Goal: Task Accomplishment & Management: Complete application form

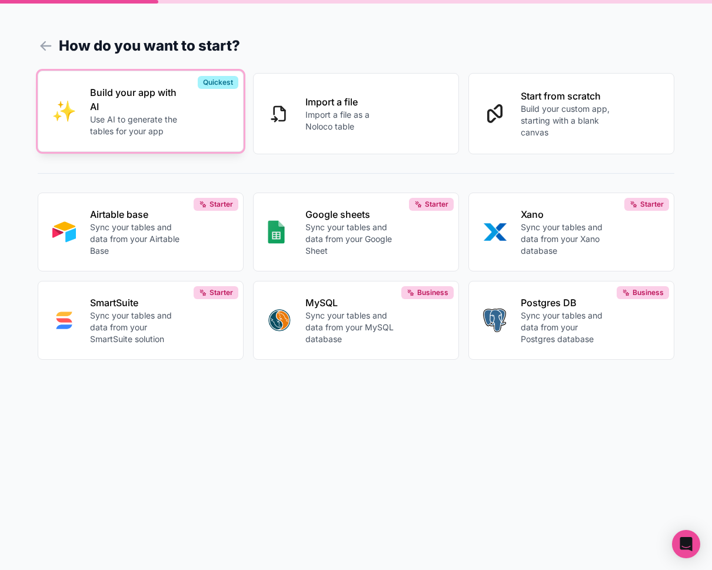
click at [188, 134] on div "Build your app with AI Use AI to generate the tables for your app" at bounding box center [159, 111] width 139 height 52
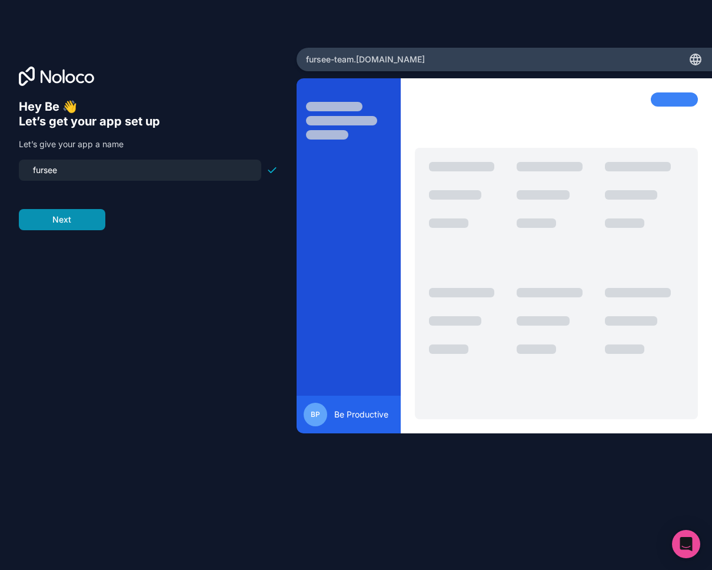
click at [84, 227] on button "Next" at bounding box center [62, 219] width 86 height 21
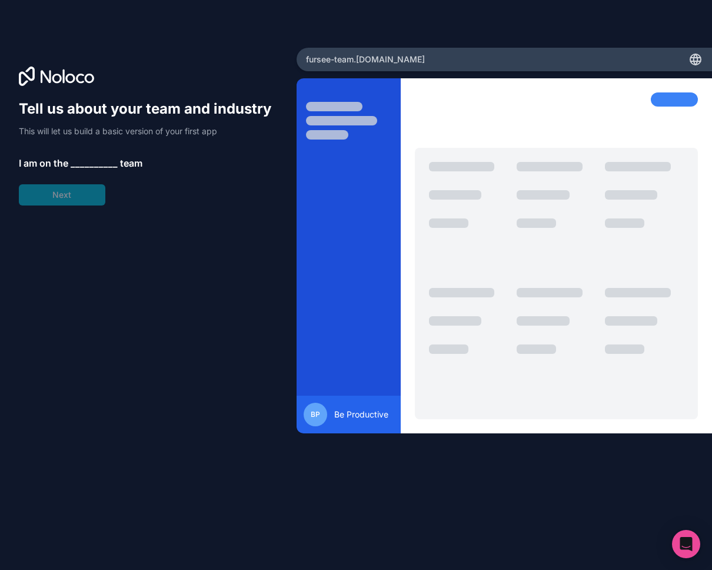
click at [91, 161] on span "__________" at bounding box center [94, 163] width 47 height 14
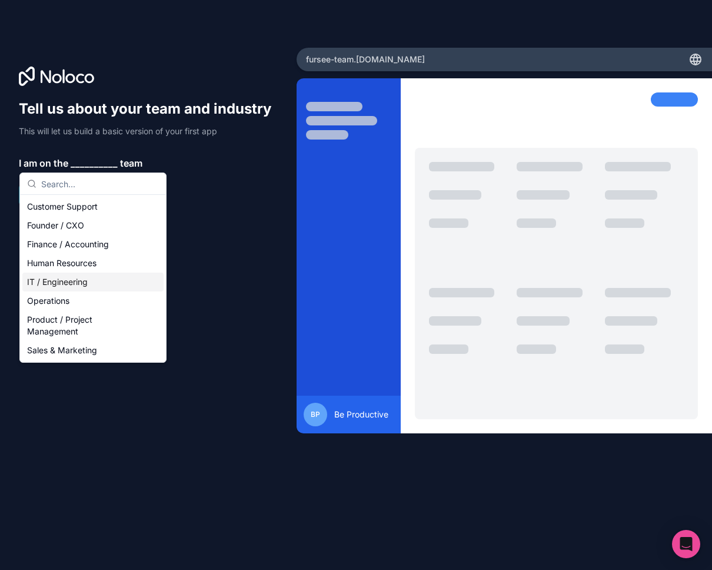
click at [82, 278] on div "IT / Engineering" at bounding box center [92, 281] width 141 height 19
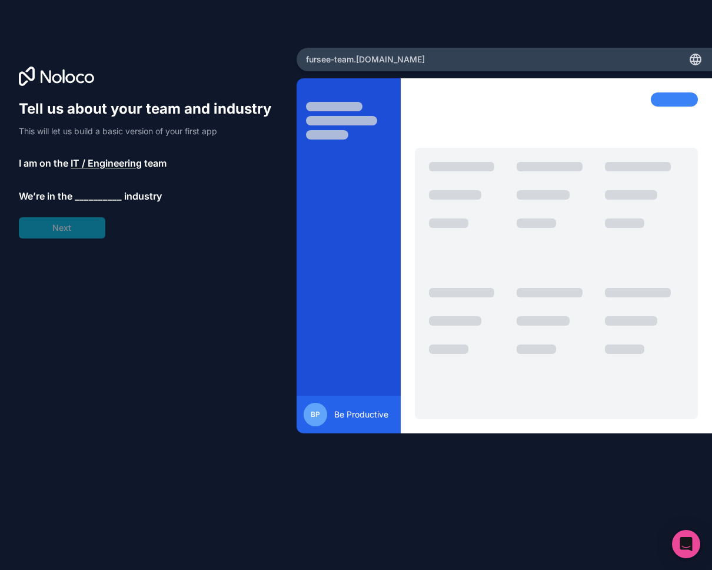
click at [89, 197] on span "__________" at bounding box center [98, 196] width 47 height 14
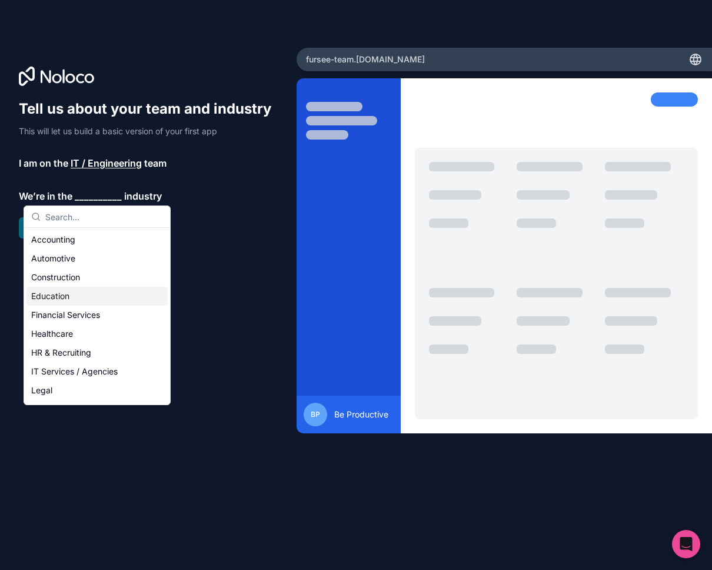
click at [85, 298] on div "Education" at bounding box center [96, 296] width 141 height 19
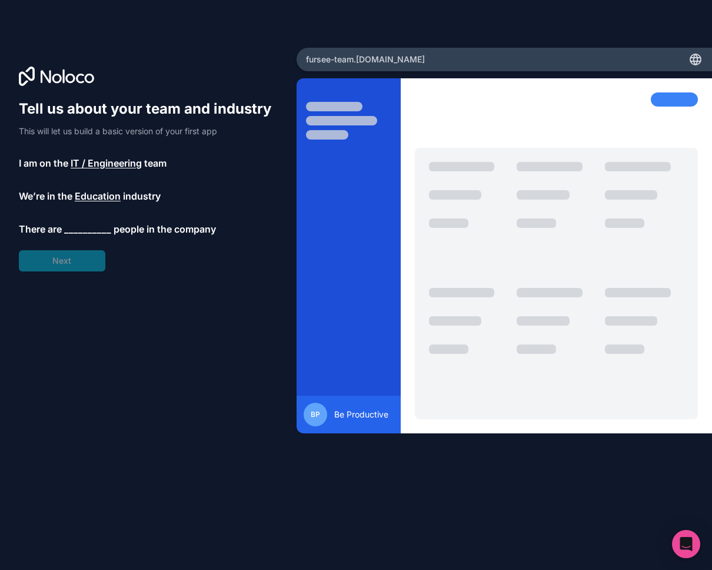
click at [88, 228] on span "__________" at bounding box center [87, 229] width 47 height 14
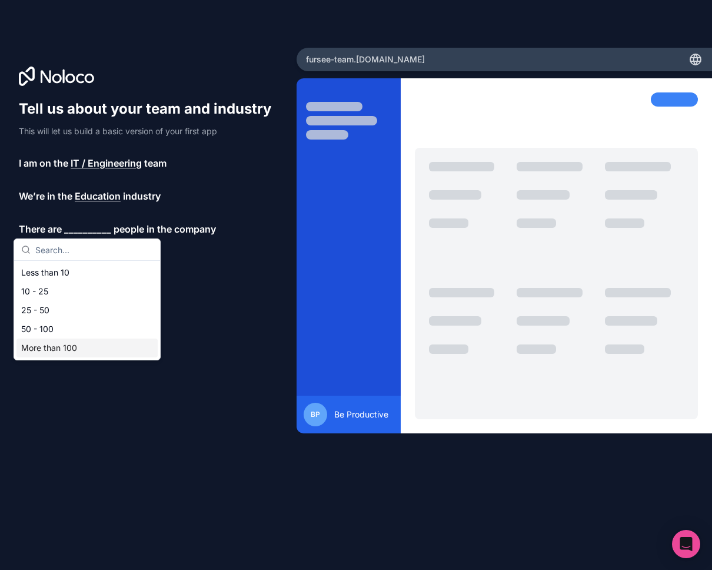
click at [111, 404] on div "Tell us about your team and industry This will let us build a basic version of …" at bounding box center [148, 301] width 259 height 404
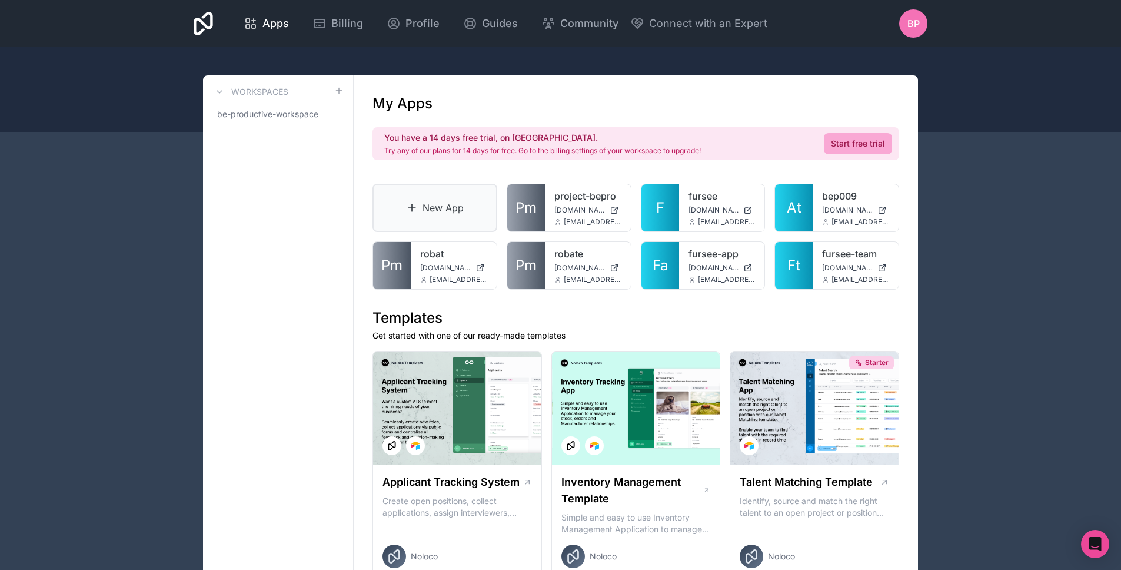
click at [436, 211] on link "New App" at bounding box center [434, 208] width 125 height 48
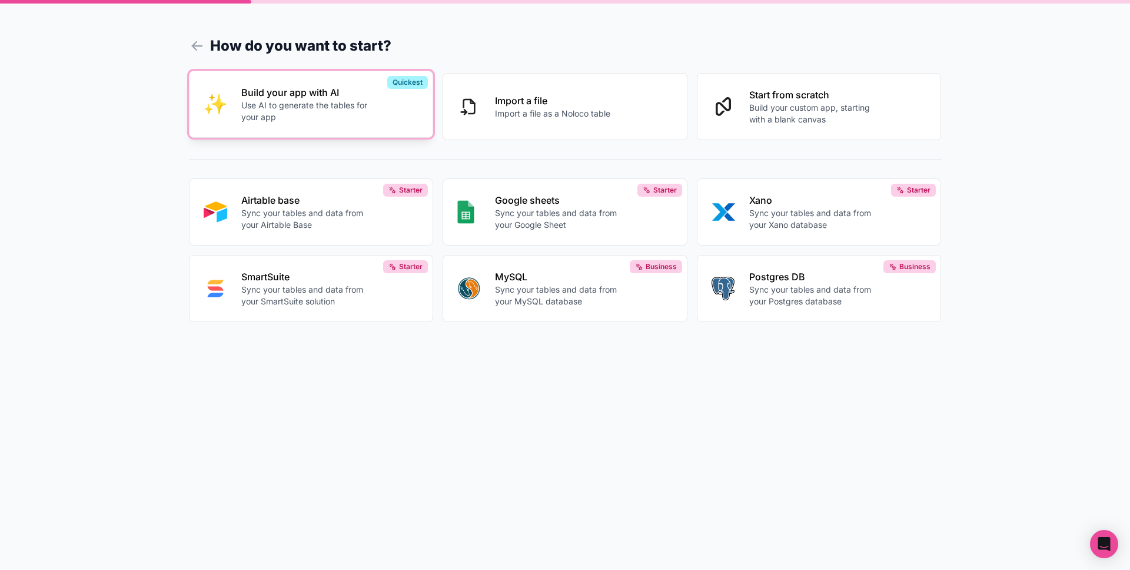
click at [333, 125] on button "Build your app with AI Use AI to generate the tables for your app Quickest" at bounding box center [311, 104] width 245 height 67
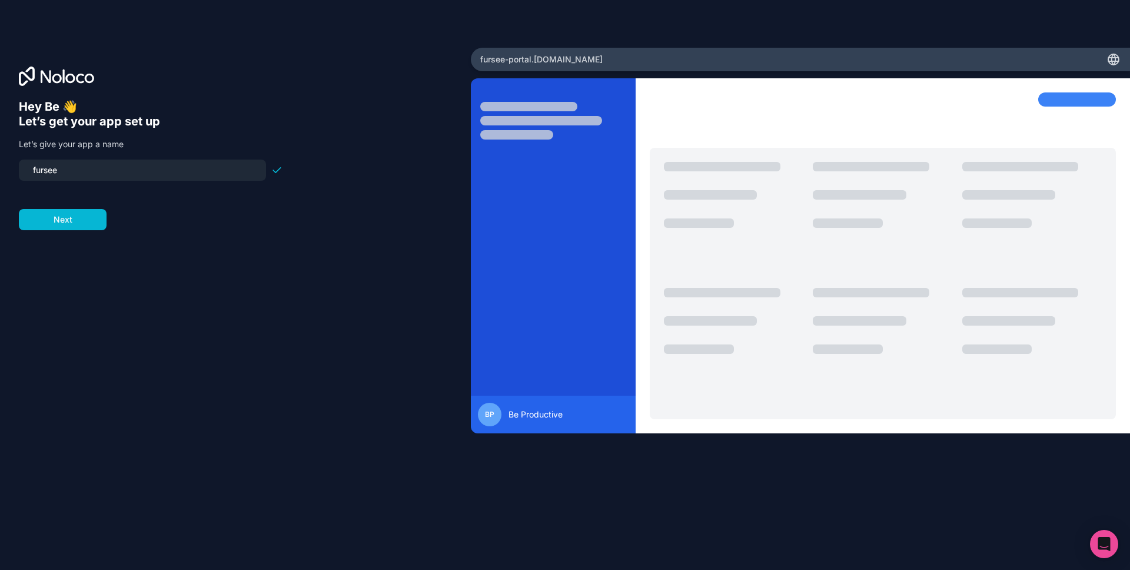
click at [176, 162] on input "fursee" at bounding box center [142, 170] width 233 height 16
click at [175, 162] on input "fursee" at bounding box center [142, 170] width 233 height 16
type input "beproductive990"
click at [88, 225] on button "Next" at bounding box center [63, 219] width 88 height 21
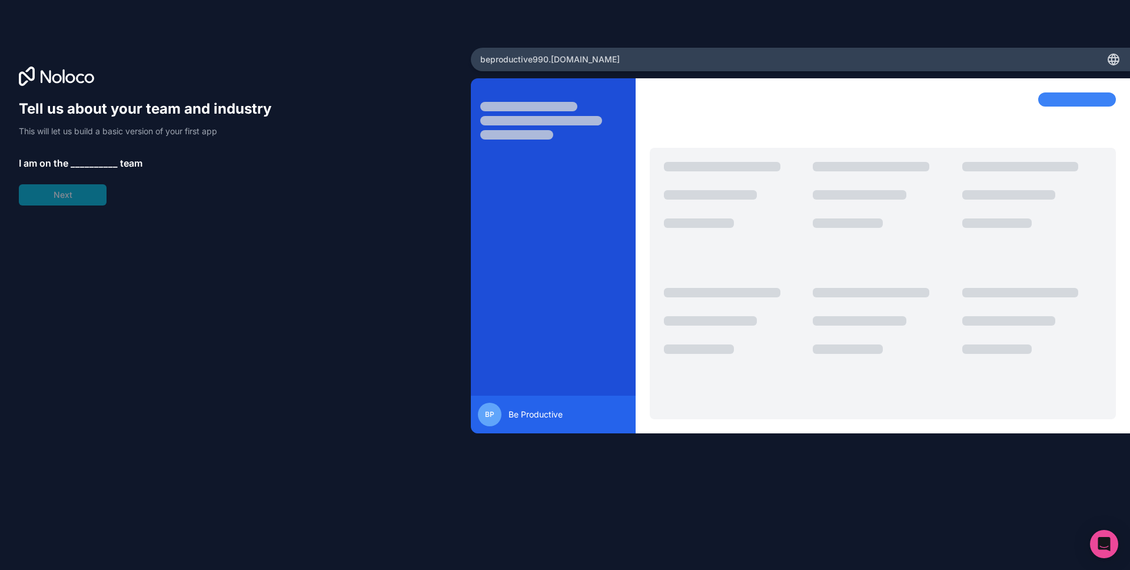
click at [81, 160] on span "__________" at bounding box center [94, 163] width 47 height 14
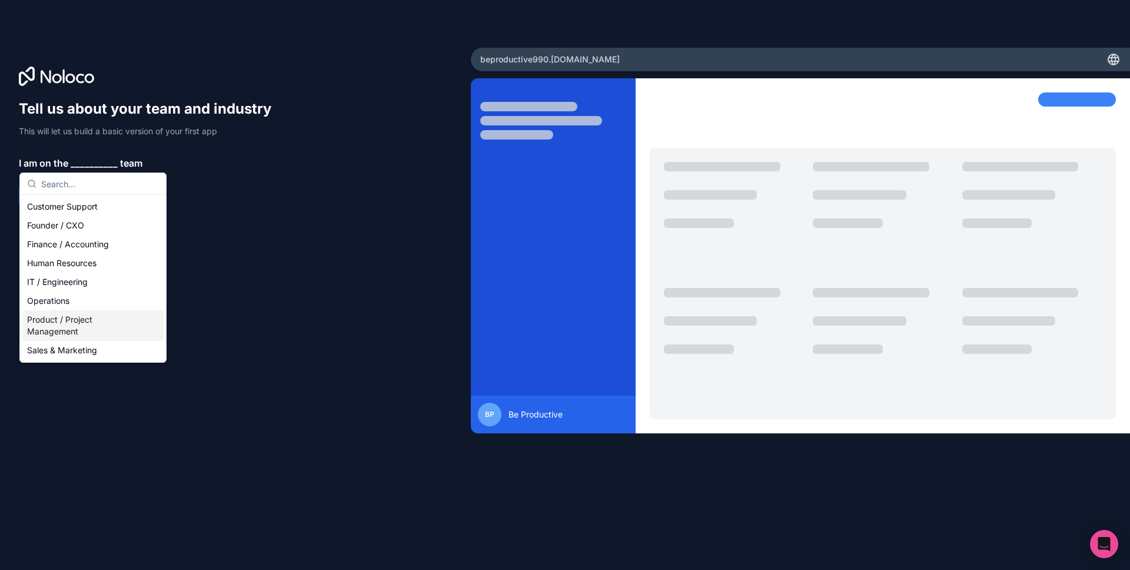
click at [74, 327] on div "Product / Project Management" at bounding box center [92, 325] width 141 height 31
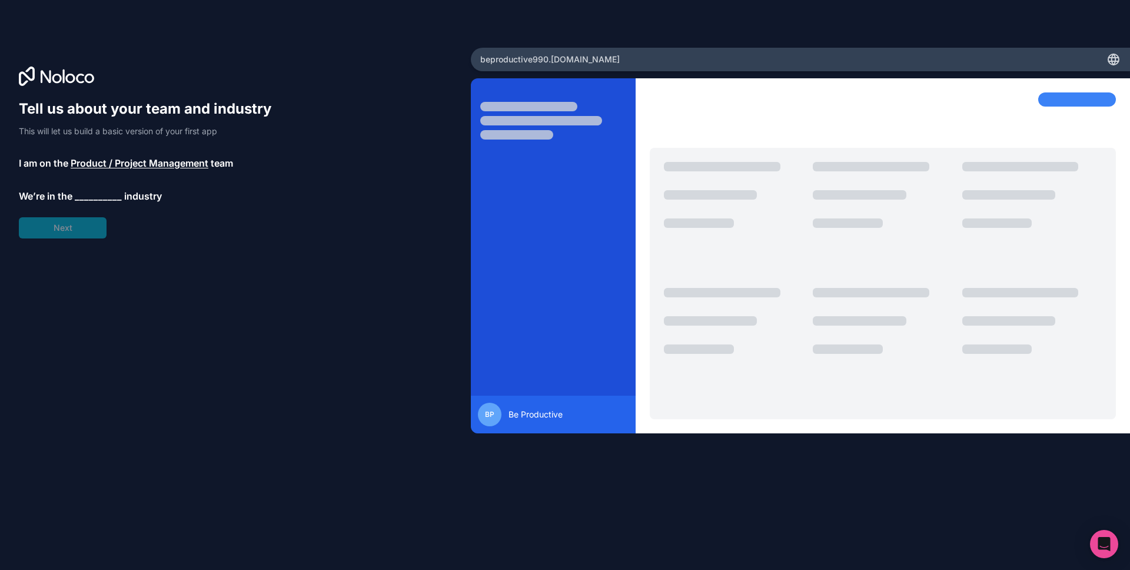
click at [78, 230] on div "Tell us about your team and industry This will let us build a basic version of …" at bounding box center [151, 168] width 264 height 139
click at [94, 199] on span "__________" at bounding box center [98, 196] width 47 height 14
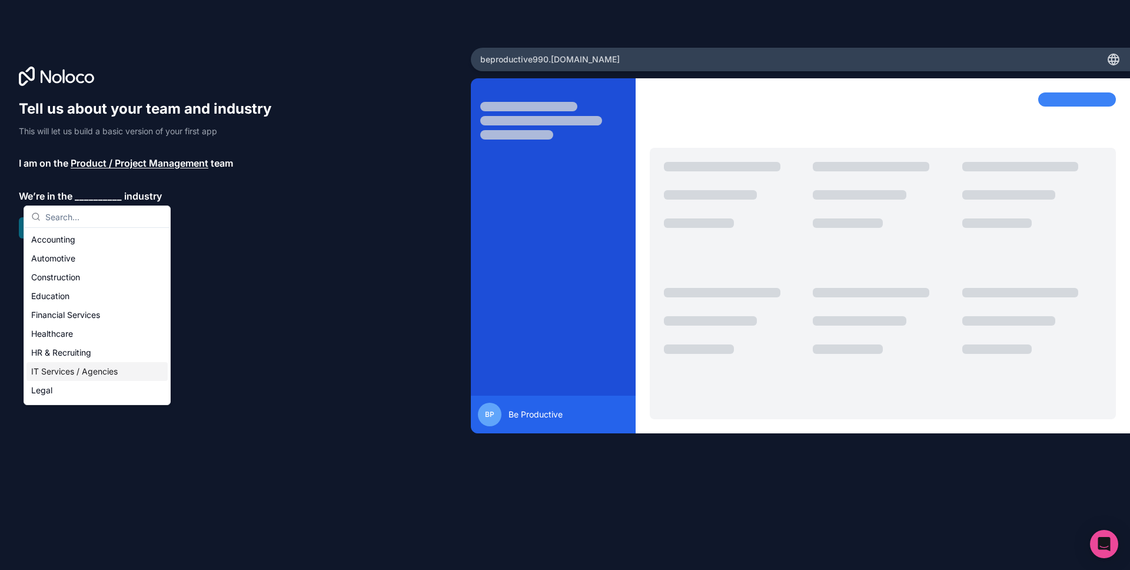
click at [71, 368] on div "IT Services / Agencies" at bounding box center [96, 371] width 141 height 19
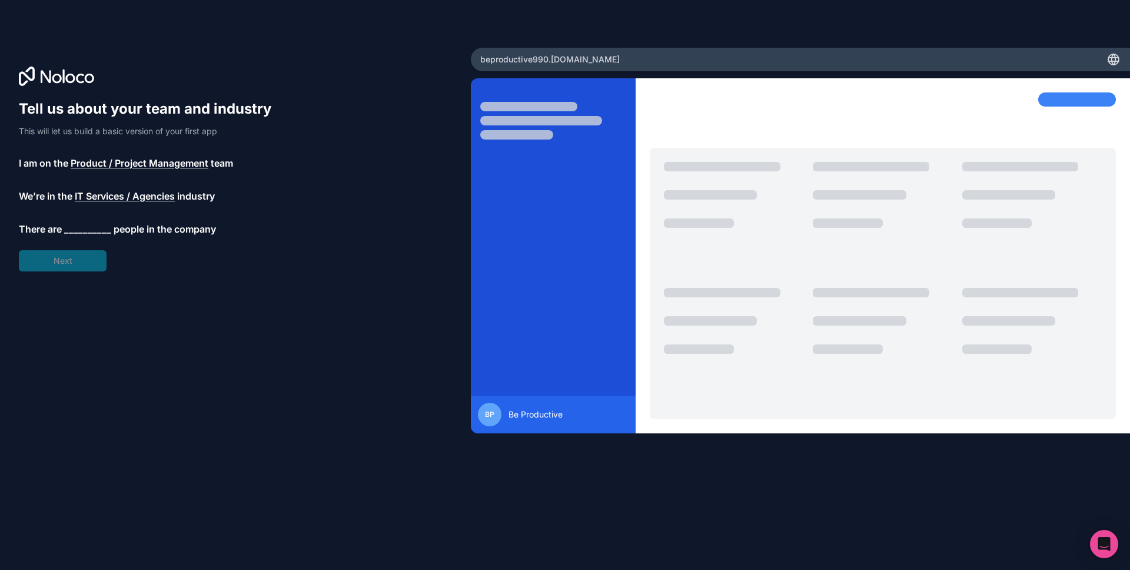
click at [92, 229] on span "__________" at bounding box center [87, 229] width 47 height 14
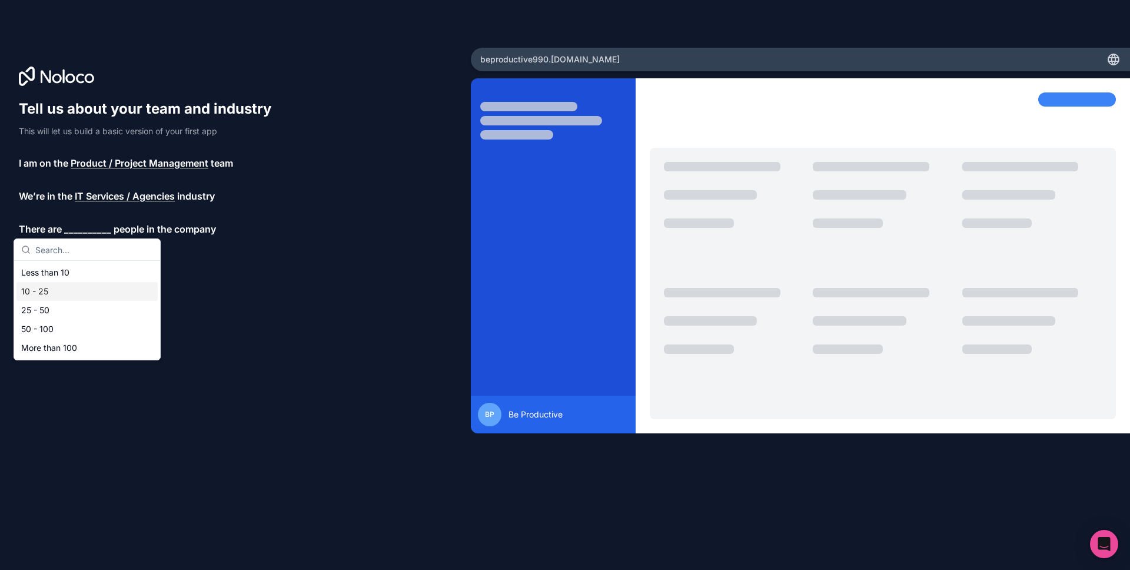
click at [49, 288] on div "10 - 25" at bounding box center [86, 291] width 141 height 19
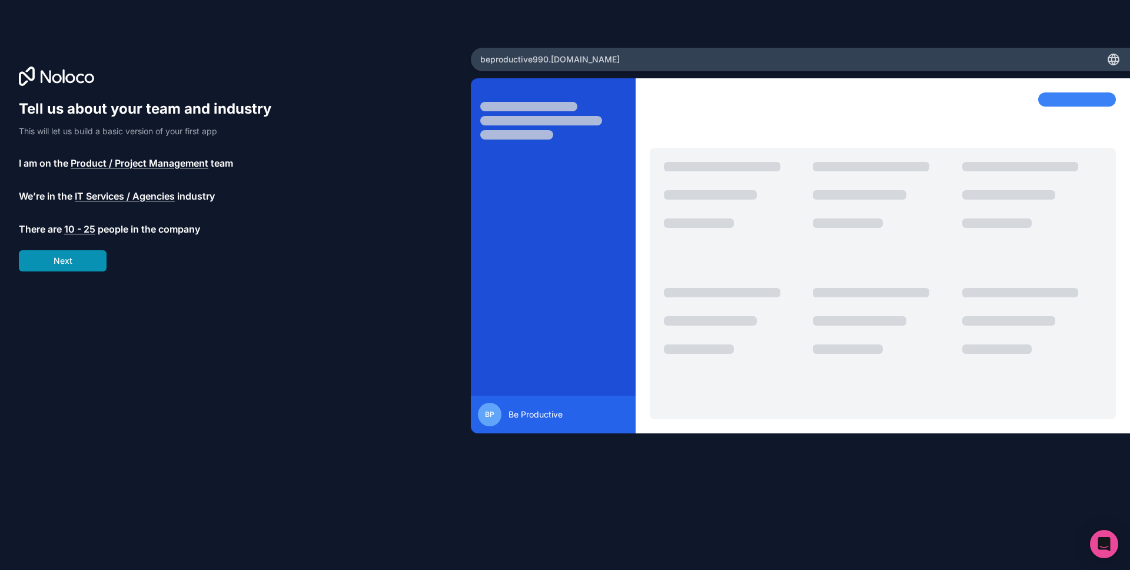
click at [80, 262] on button "Next" at bounding box center [63, 260] width 88 height 21
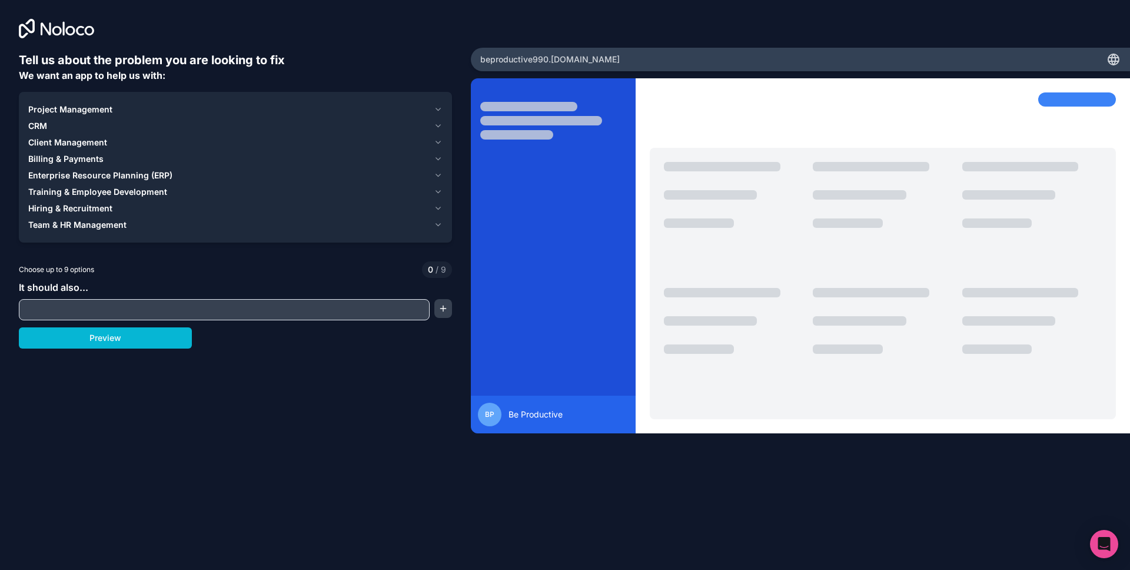
click at [438, 109] on icon "button" at bounding box center [437, 109] width 5 height 2
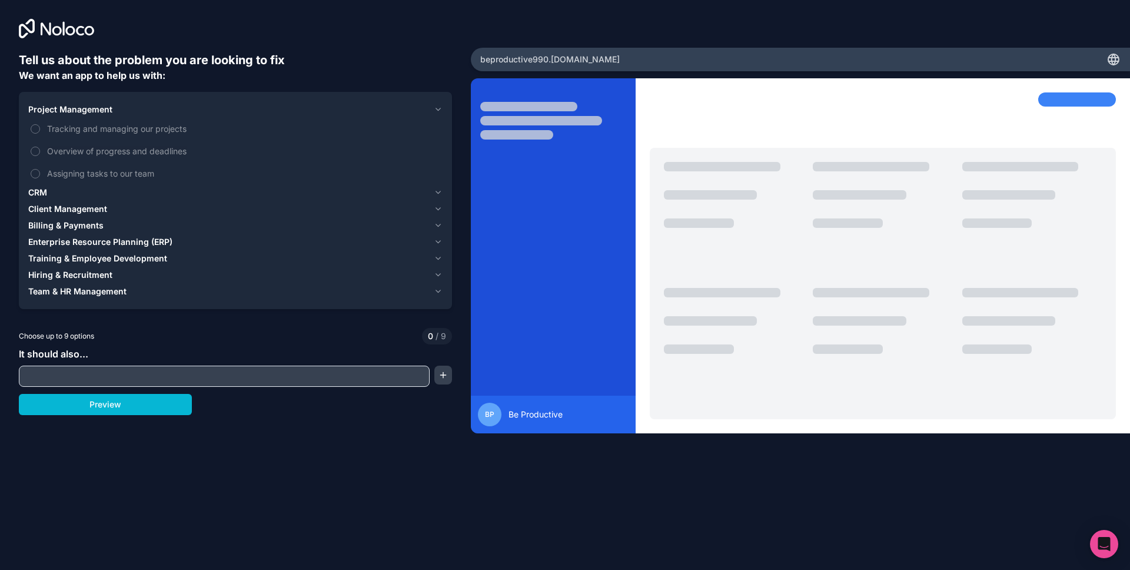
click at [438, 109] on icon "button" at bounding box center [437, 109] width 5 height 2
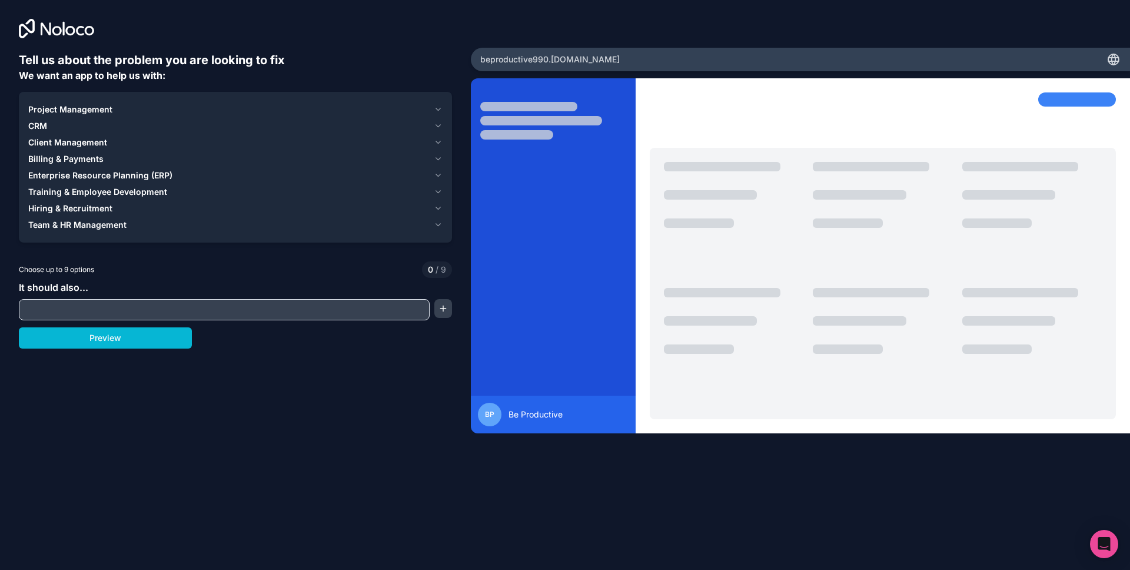
click at [440, 108] on icon "button" at bounding box center [438, 109] width 9 height 9
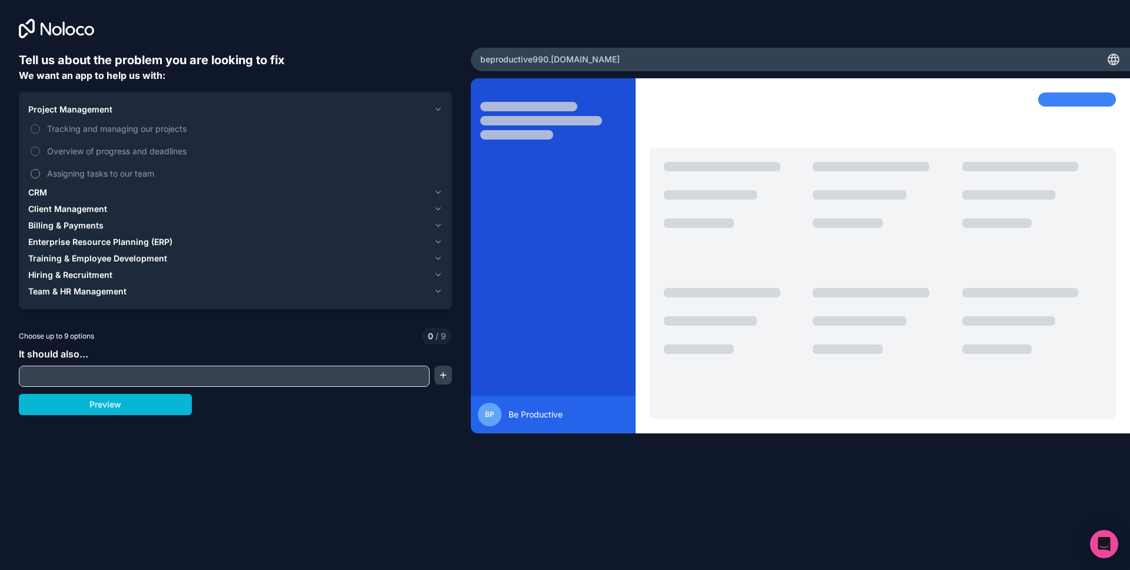
click at [36, 173] on button "Assigning tasks to our team" at bounding box center [35, 173] width 9 height 9
click at [438, 194] on icon "button" at bounding box center [437, 192] width 5 height 2
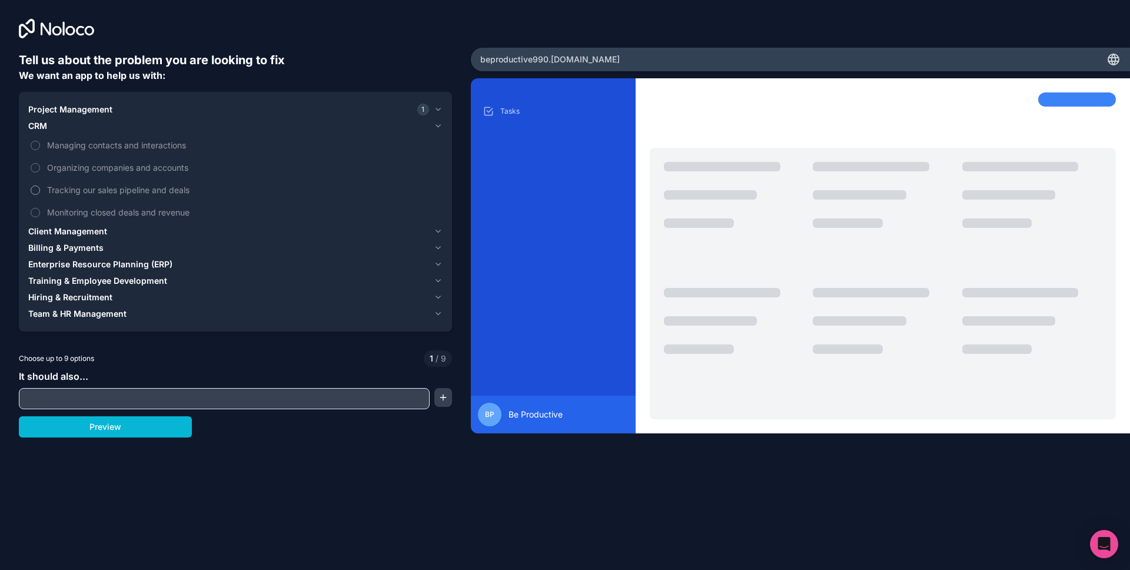
click at [38, 189] on button "Tracking our sales pipeline and deals" at bounding box center [35, 189] width 9 height 9
click at [36, 214] on button "Monitoring closed deals and revenue" at bounding box center [35, 212] width 9 height 9
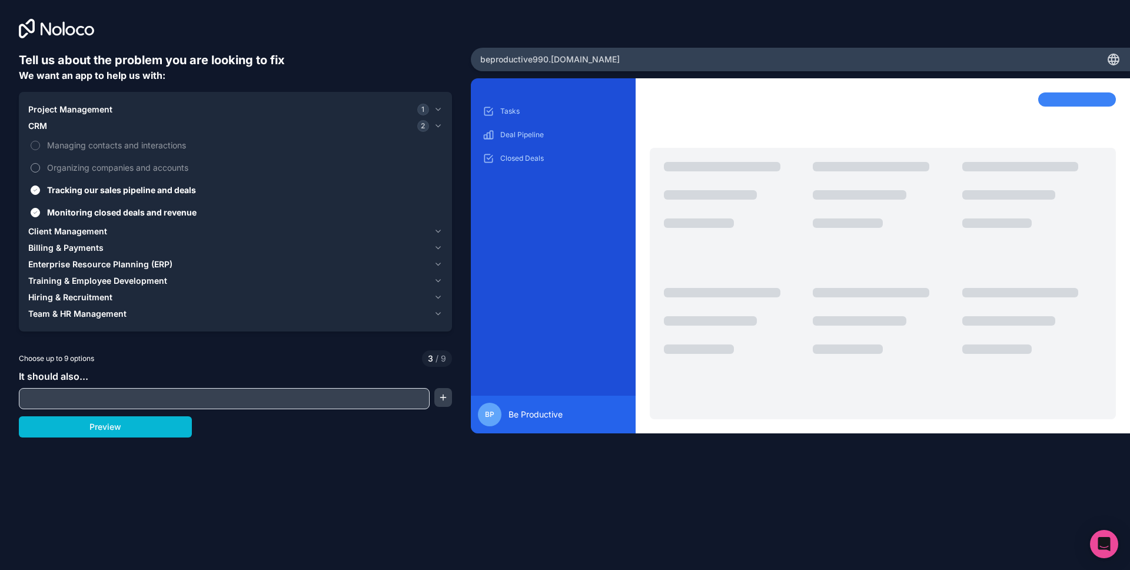
click at [39, 169] on button "Organizing companies and accounts" at bounding box center [35, 167] width 9 height 9
click at [38, 147] on button "Managing contacts and interactions" at bounding box center [35, 145] width 9 height 9
click at [441, 128] on icon "button" at bounding box center [438, 125] width 9 height 9
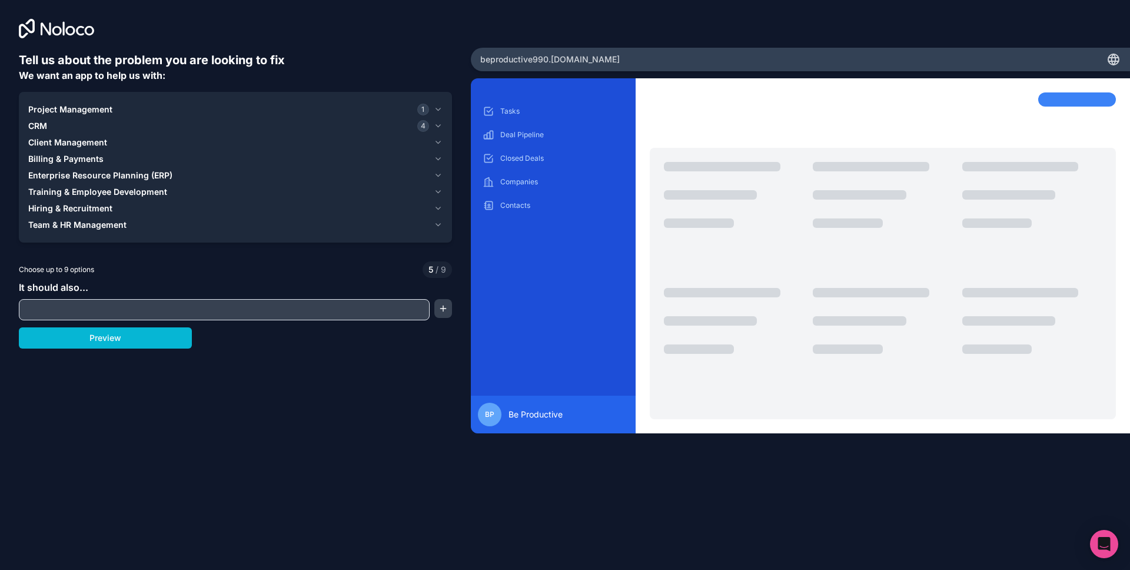
click at [439, 142] on icon "button" at bounding box center [437, 142] width 5 height 2
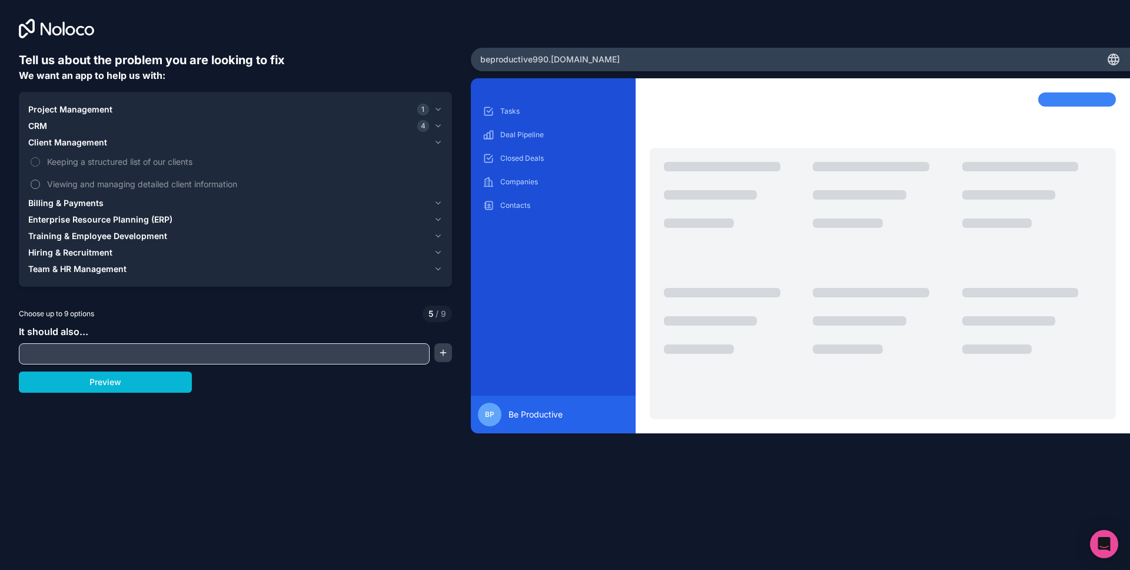
click at [36, 184] on button "Viewing and managing detailed client information" at bounding box center [35, 183] width 9 height 9
click at [36, 162] on button "Keeping a structured list of our clients" at bounding box center [35, 161] width 9 height 9
click at [440, 142] on icon "button" at bounding box center [438, 142] width 9 height 9
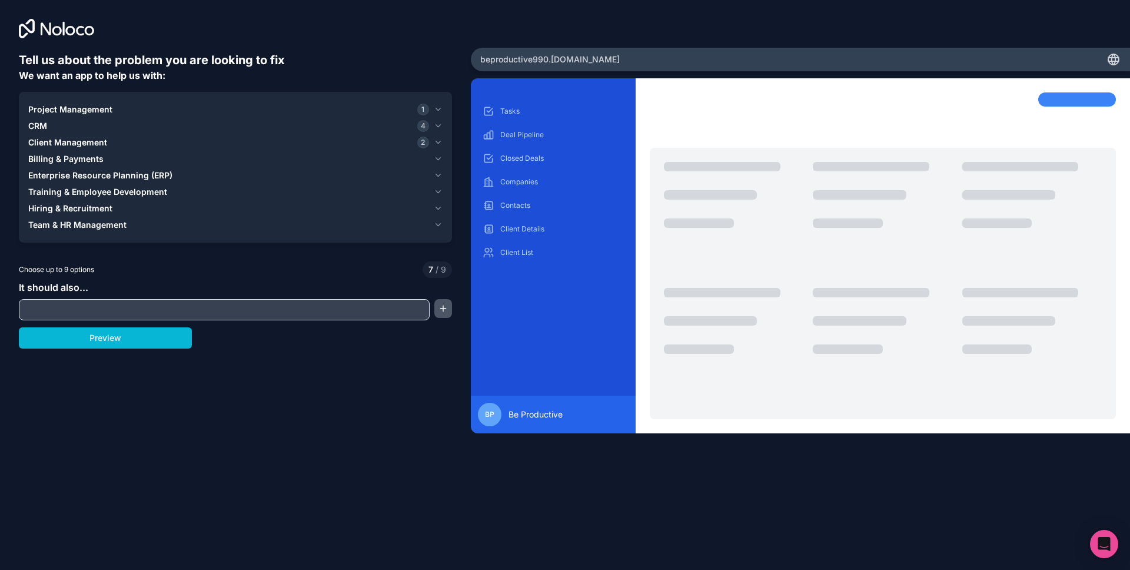
click at [438, 309] on button "button" at bounding box center [443, 308] width 18 height 19
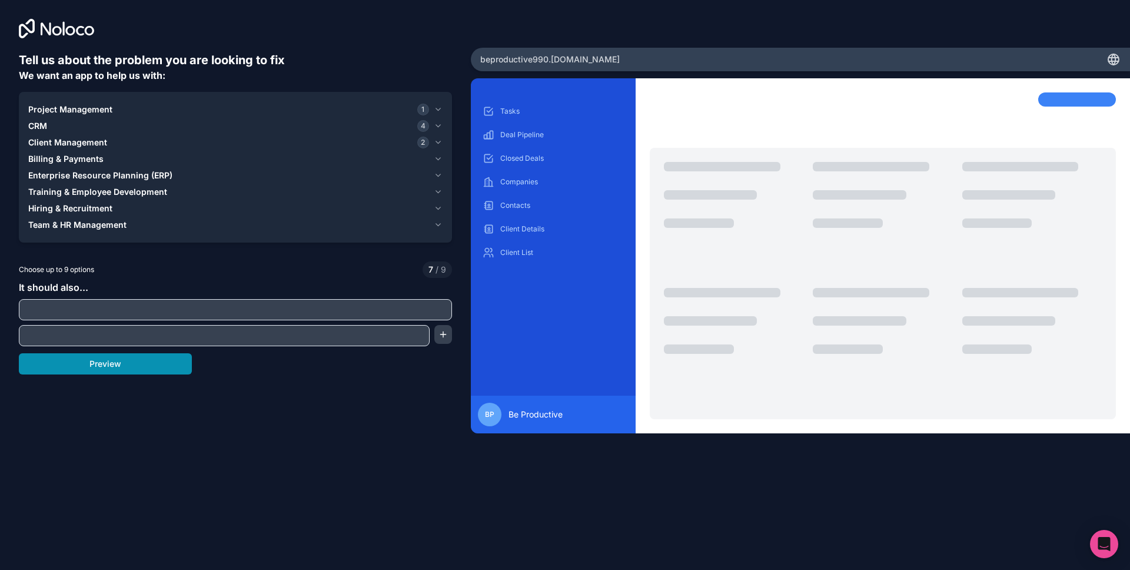
click at [109, 363] on button "Preview" at bounding box center [105, 363] width 173 height 21
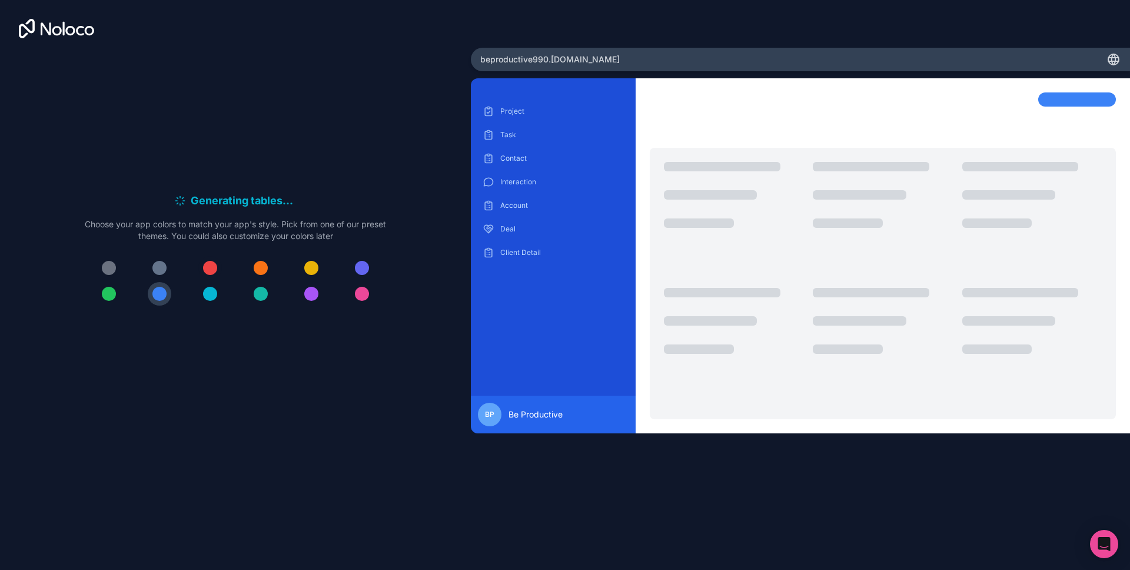
click at [211, 268] on div at bounding box center [210, 268] width 14 height 14
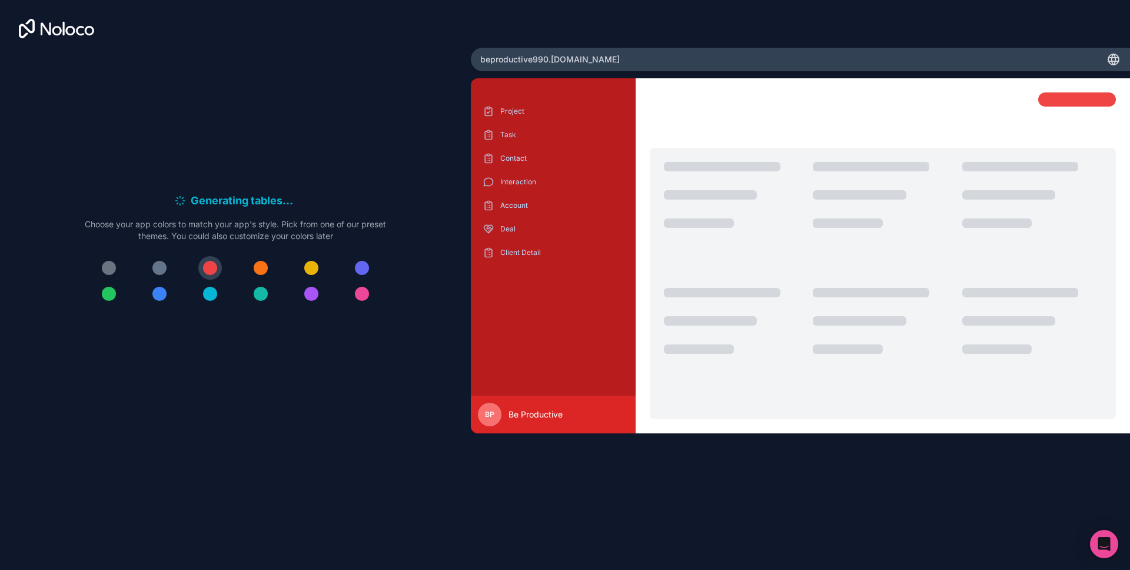
click at [109, 267] on div at bounding box center [109, 268] width 14 height 14
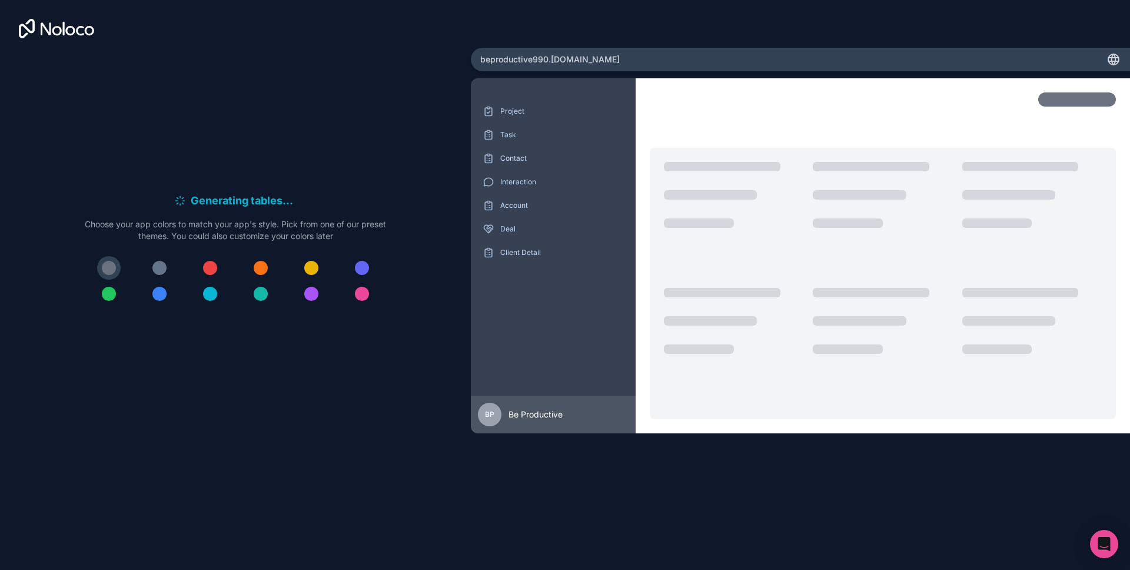
click at [158, 267] on div at bounding box center [159, 268] width 14 height 14
click at [111, 269] on div at bounding box center [109, 268] width 14 height 14
click at [159, 268] on div at bounding box center [159, 268] width 14 height 14
click at [109, 271] on div at bounding box center [109, 268] width 14 height 14
click at [159, 268] on div at bounding box center [159, 268] width 14 height 14
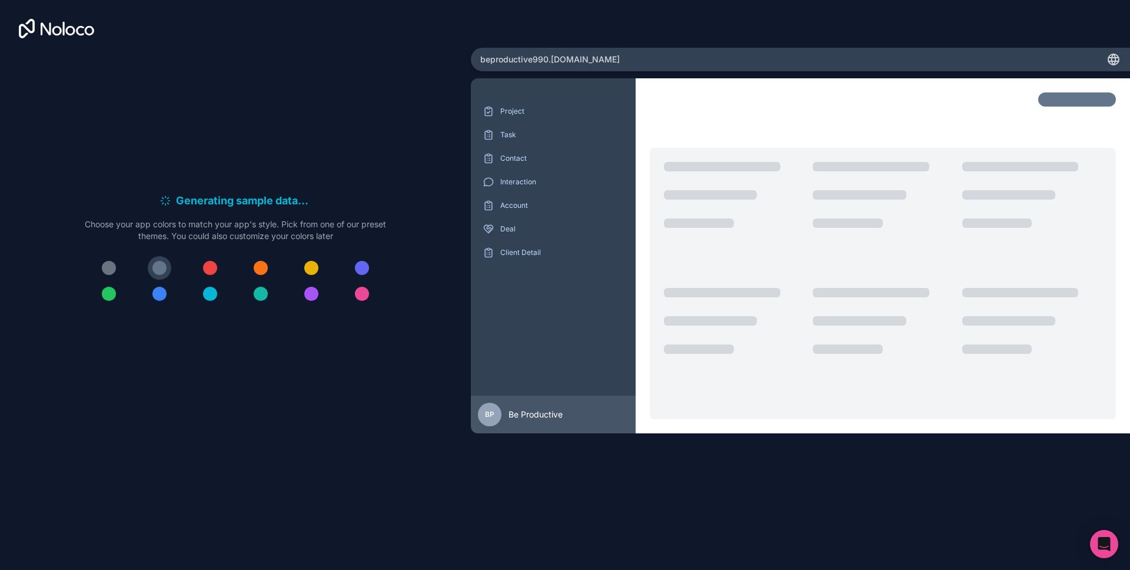
click at [113, 268] on div at bounding box center [109, 268] width 14 height 14
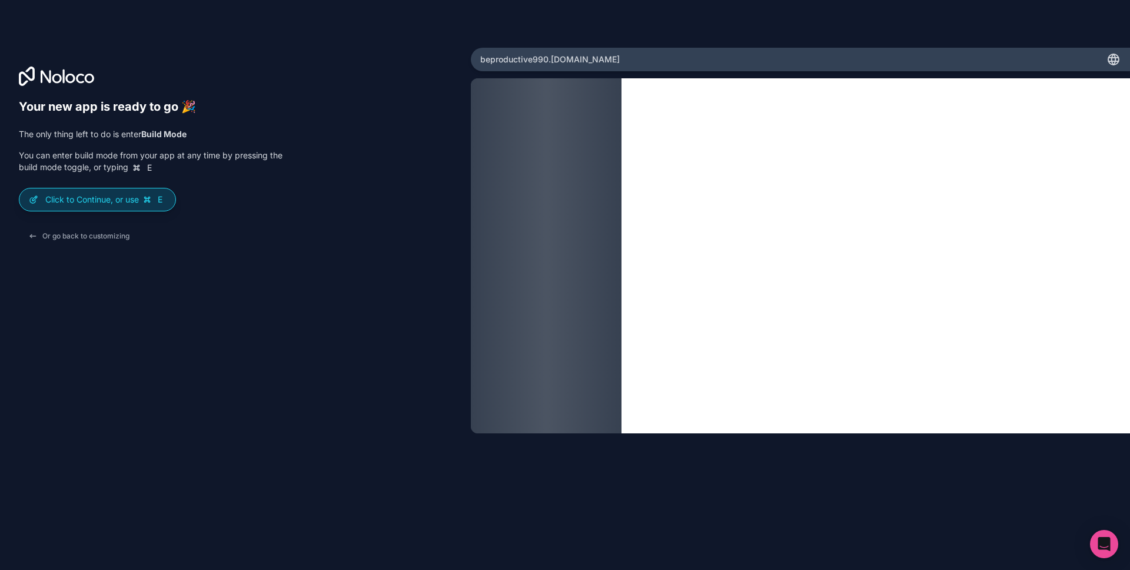
click at [115, 205] on p "Click to Continue, or use E" at bounding box center [105, 200] width 121 height 12
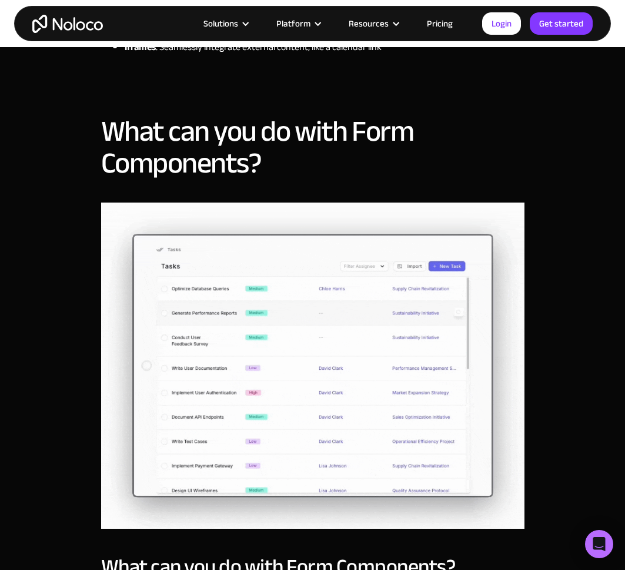
scroll to position [720, 0]
